Goal: Information Seeking & Learning: Learn about a topic

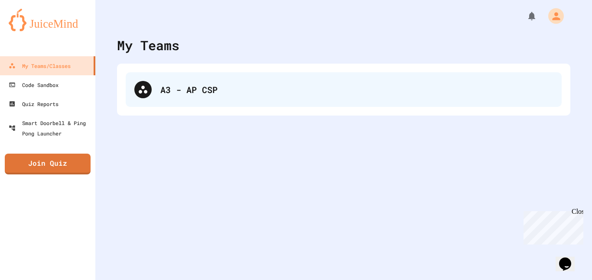
click at [191, 94] on div "A3 - AP CSP" at bounding box center [356, 89] width 393 height 13
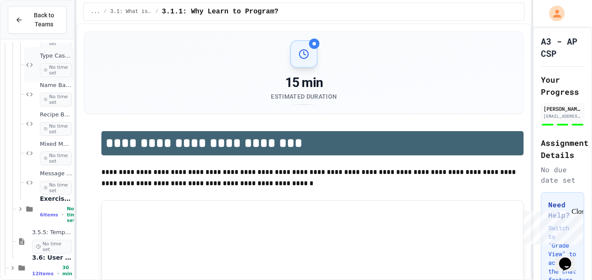
scroll to position [425, 0]
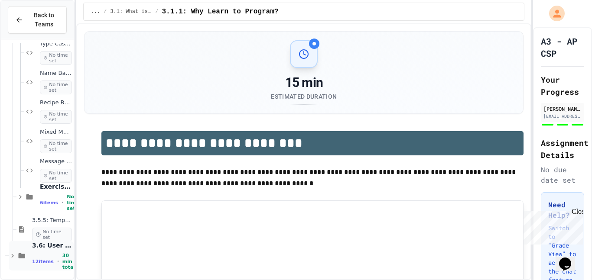
click at [37, 262] on span "12 items" at bounding box center [43, 262] width 22 height 6
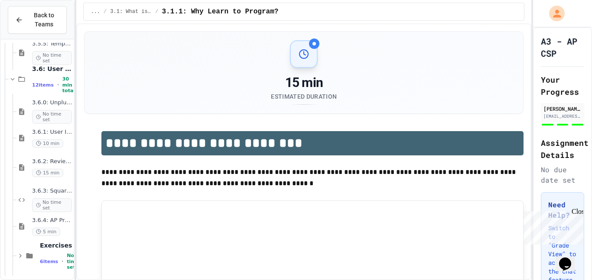
scroll to position [632, 0]
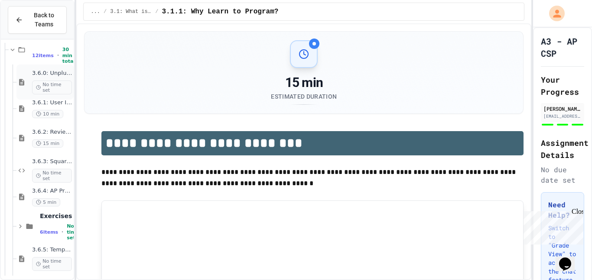
click at [57, 76] on span "3.6.0: Unplugged Activity - User Input" at bounding box center [52, 73] width 40 height 7
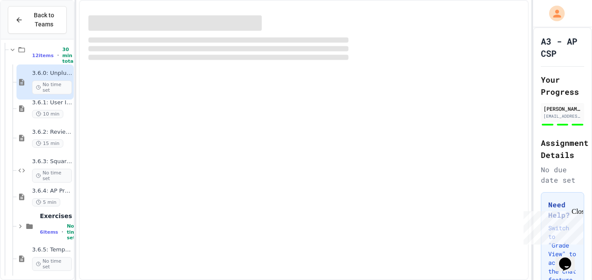
scroll to position [621, 0]
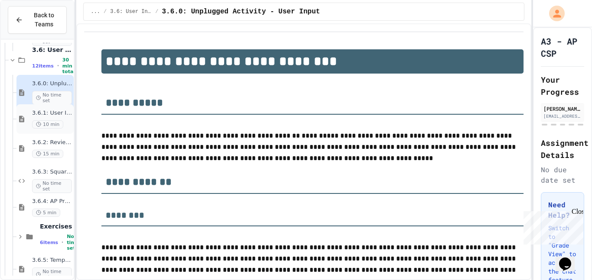
click at [42, 123] on span "10 min" at bounding box center [47, 124] width 31 height 8
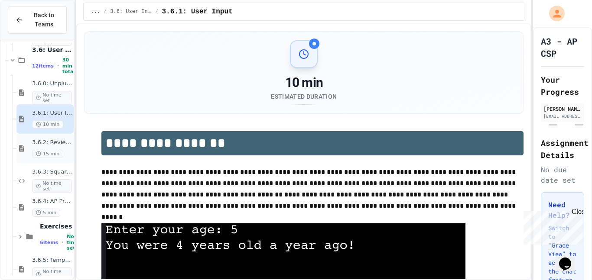
click at [42, 149] on div "3.6.2: Review - User Input 15 min" at bounding box center [52, 148] width 40 height 19
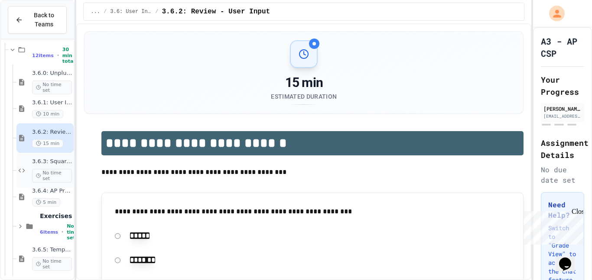
click at [47, 161] on span "3.6.3: Squares and Circles" at bounding box center [52, 161] width 40 height 7
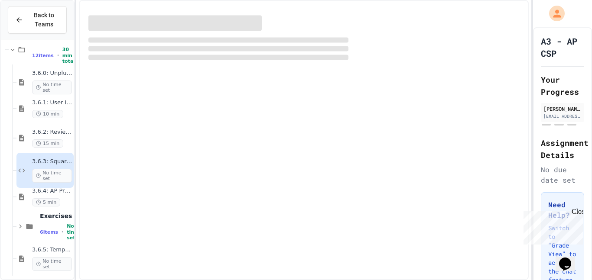
scroll to position [621, 0]
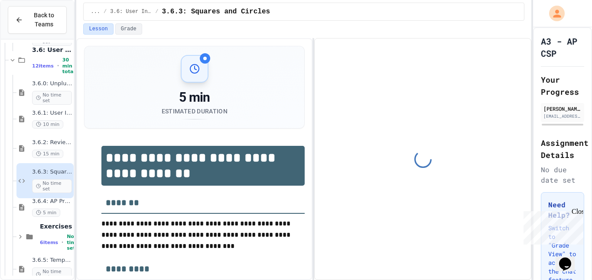
click at [42, 209] on span "5 min" at bounding box center [46, 213] width 28 height 8
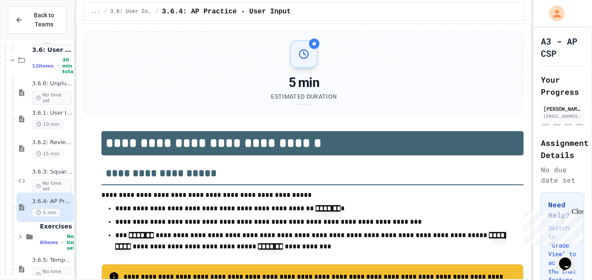
scroll to position [632, 0]
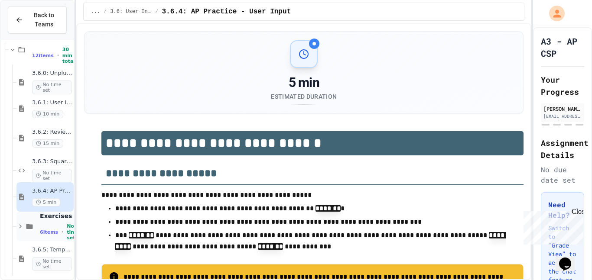
click at [48, 225] on div "6 items • No time set" at bounding box center [56, 232] width 32 height 17
click at [54, 251] on span "3.6.5: Temperature Check - Exit Ticket" at bounding box center [52, 250] width 40 height 7
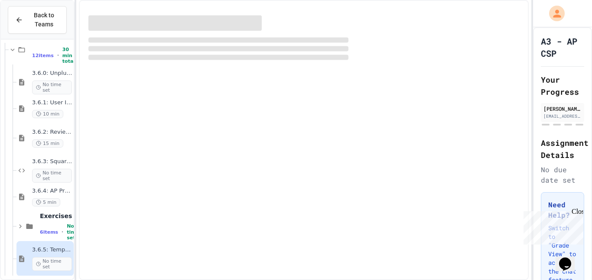
scroll to position [621, 0]
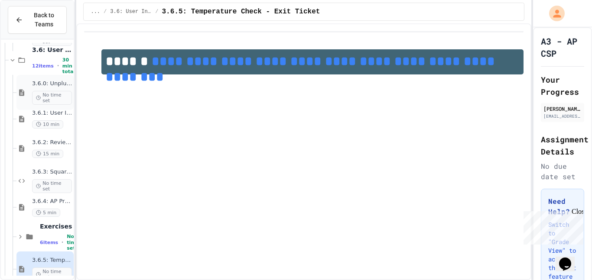
click at [51, 98] on span "No time set" at bounding box center [52, 98] width 40 height 14
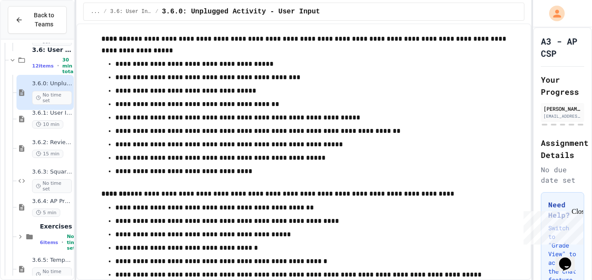
scroll to position [908, 0]
